Goal: Task Accomplishment & Management: Complete application form

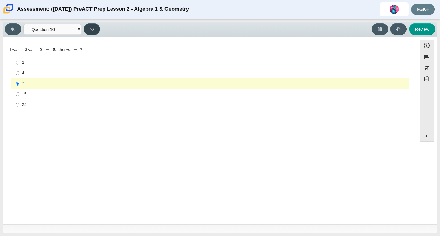
click at [90, 28] on icon at bounding box center [92, 29] width 4 height 3
select select "review"
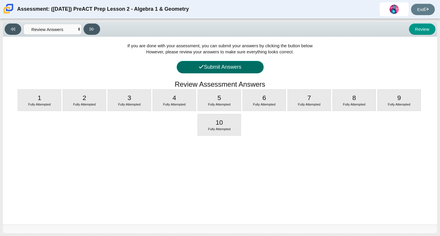
click at [228, 70] on button "Submit Answers" at bounding box center [219, 67] width 87 height 12
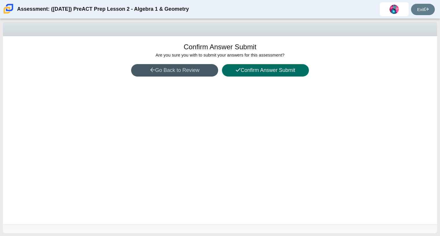
click at [228, 70] on button "Confirm Answer Submit" at bounding box center [265, 70] width 87 height 12
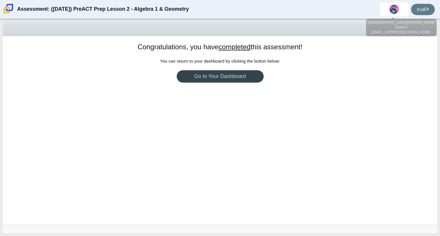
click at [250, 70] on link "Go to Your Dashboard" at bounding box center [219, 76] width 87 height 12
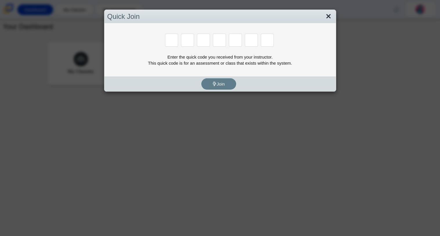
click at [325, 14] on link "Close" at bounding box center [328, 17] width 9 height 10
